Goal: Information Seeking & Learning: Learn about a topic

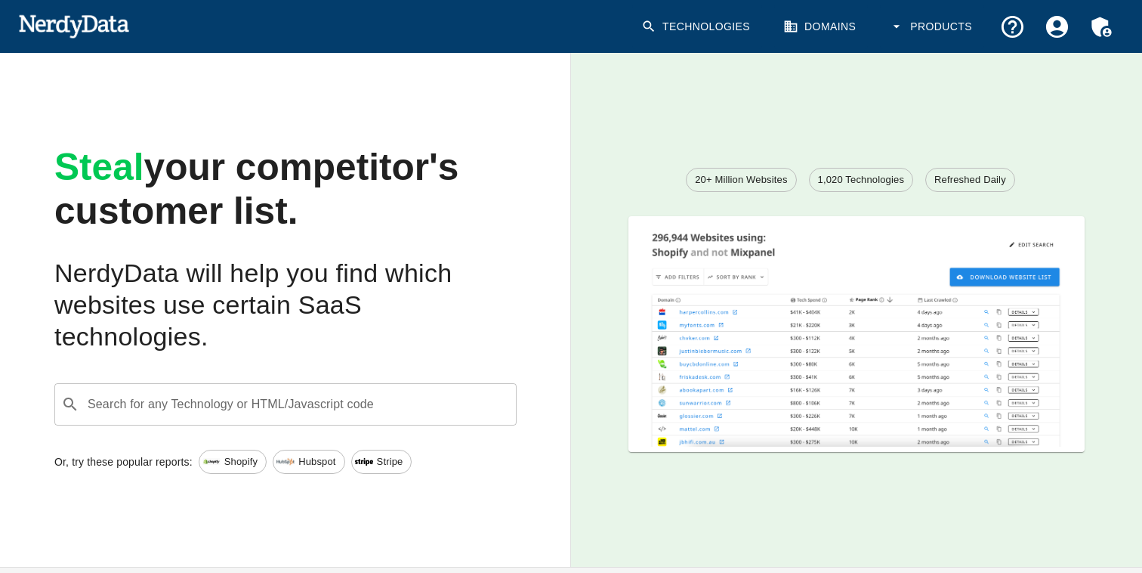
click at [395, 395] on input "Search for any Technology or HTML/Javascript code" at bounding box center [297, 404] width 425 height 29
paste input "ctrl/tinycolor"
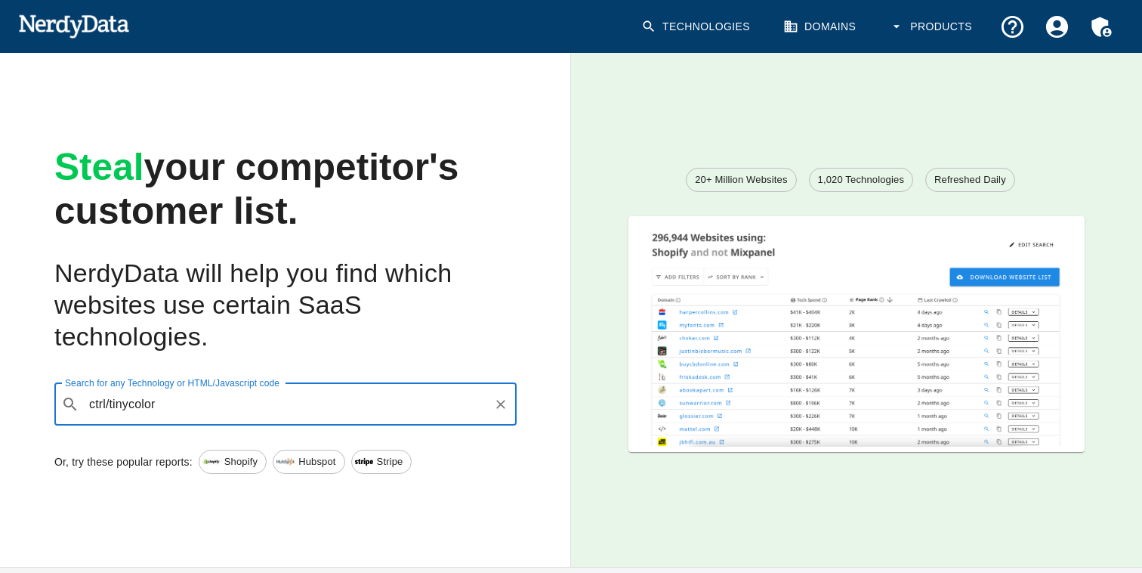
type input "ctrl/tinycolor"
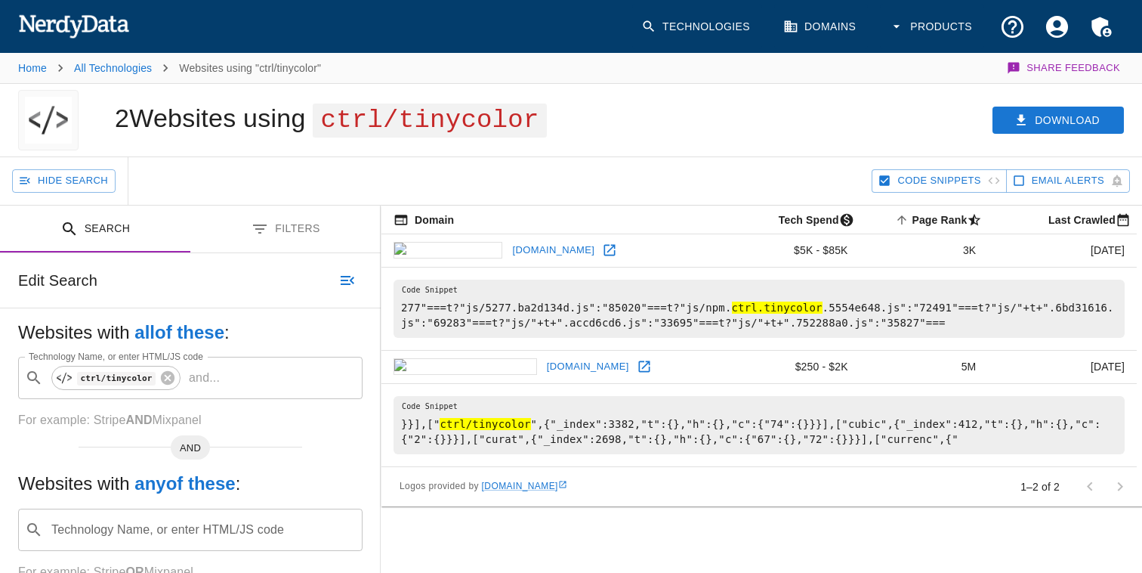
click at [584, 181] on div "Hide Search" at bounding box center [442, 181] width 860 height 48
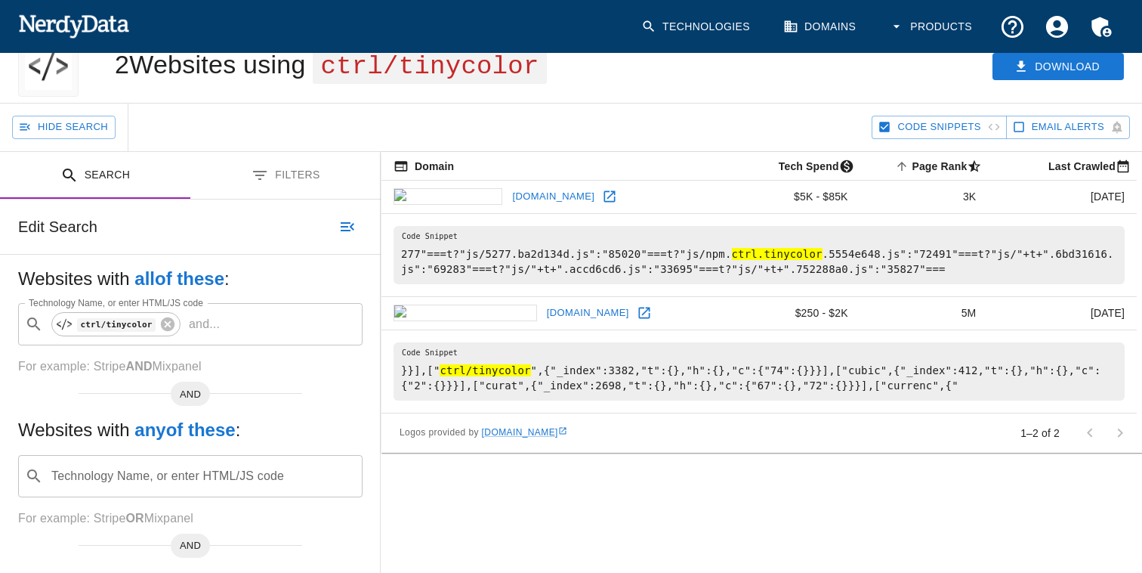
scroll to position [55, 0]
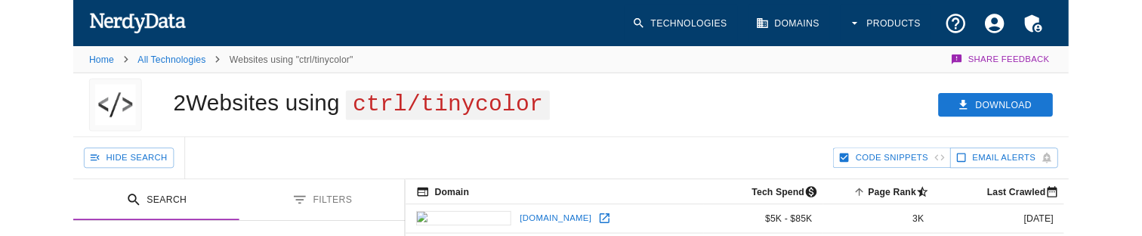
scroll to position [55, 0]
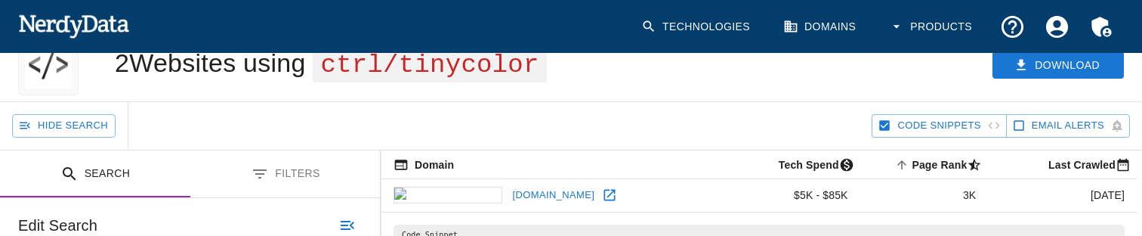
click at [230, 235] on div "Edit Search" at bounding box center [190, 225] width 381 height 54
